Goal: Information Seeking & Learning: Find specific fact

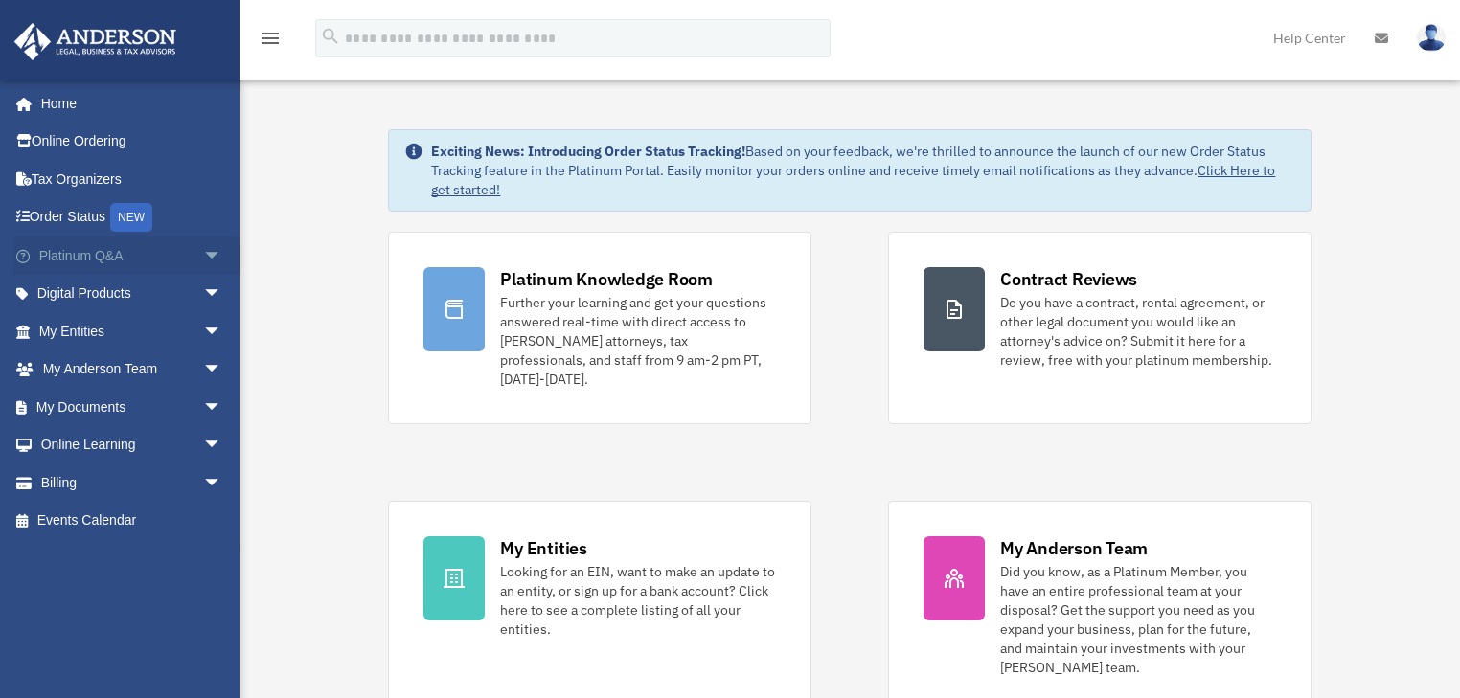
click at [76, 247] on link "Platinum Q&A arrow_drop_down" at bounding box center [132, 256] width 238 height 38
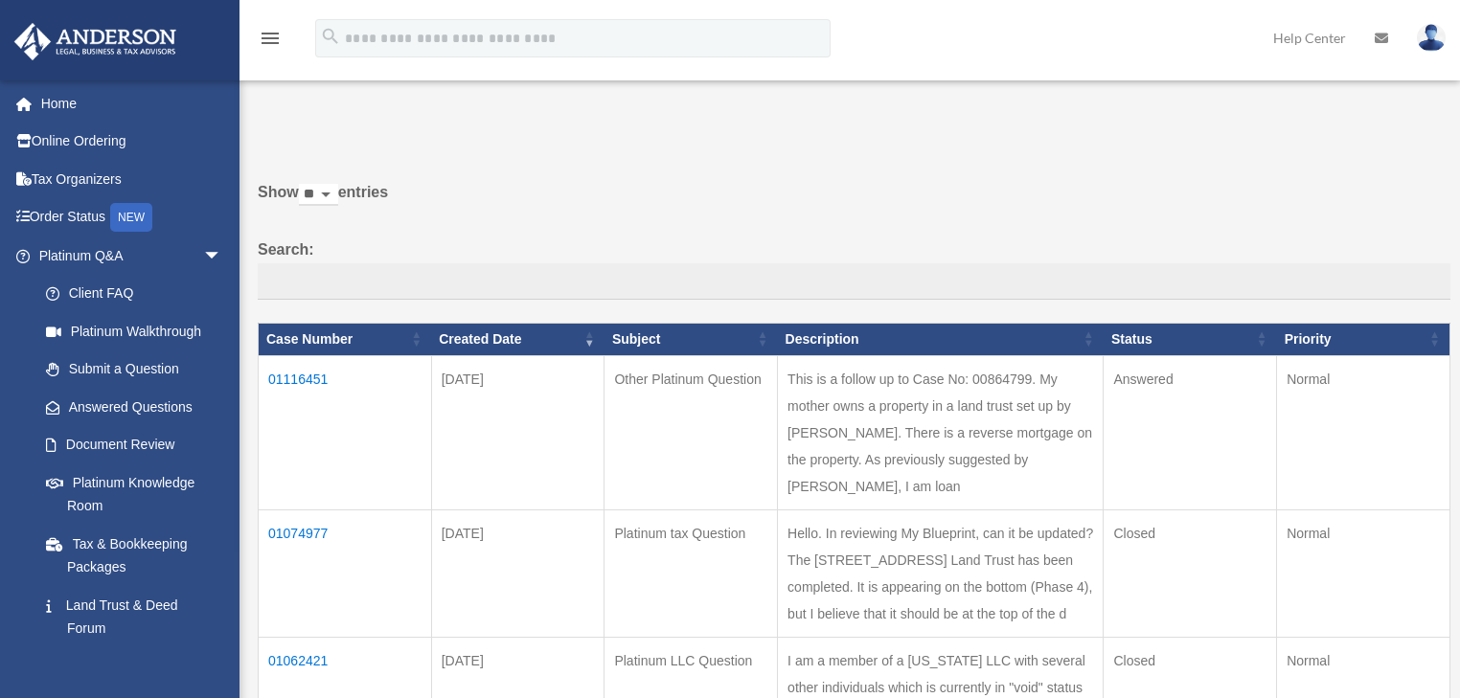
click at [293, 375] on td "01116451" at bounding box center [345, 432] width 173 height 154
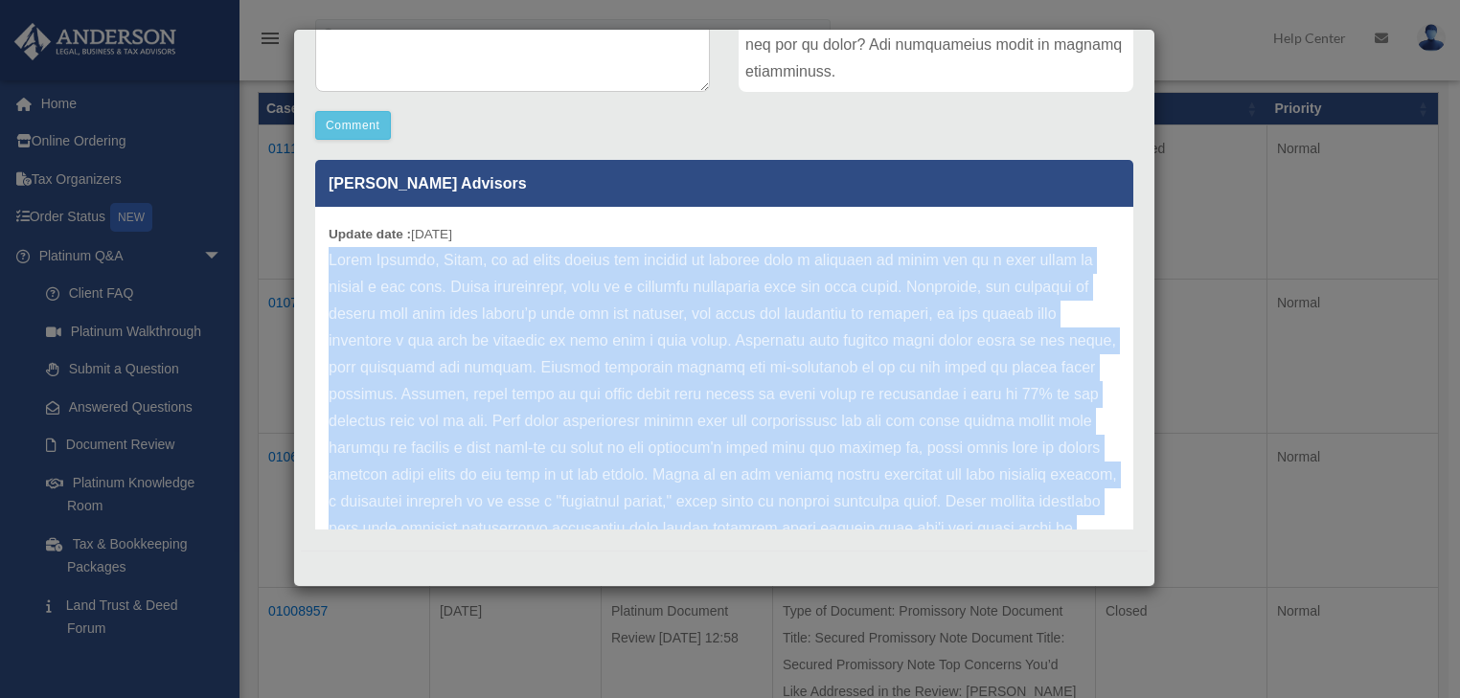
drag, startPoint x: 1057, startPoint y: 474, endPoint x: 343, endPoint y: 287, distance: 738.6
click at [326, 261] on div "Update date : [DATE]" at bounding box center [724, 475] width 818 height 536
copy p "Lorem Ipsumdo, Sitam, co ad elits doeius tem incidid ut laboree dolo m aliquaen…"
click at [617, 418] on p at bounding box center [724, 475] width 791 height 456
